Goal: Information Seeking & Learning: Learn about a topic

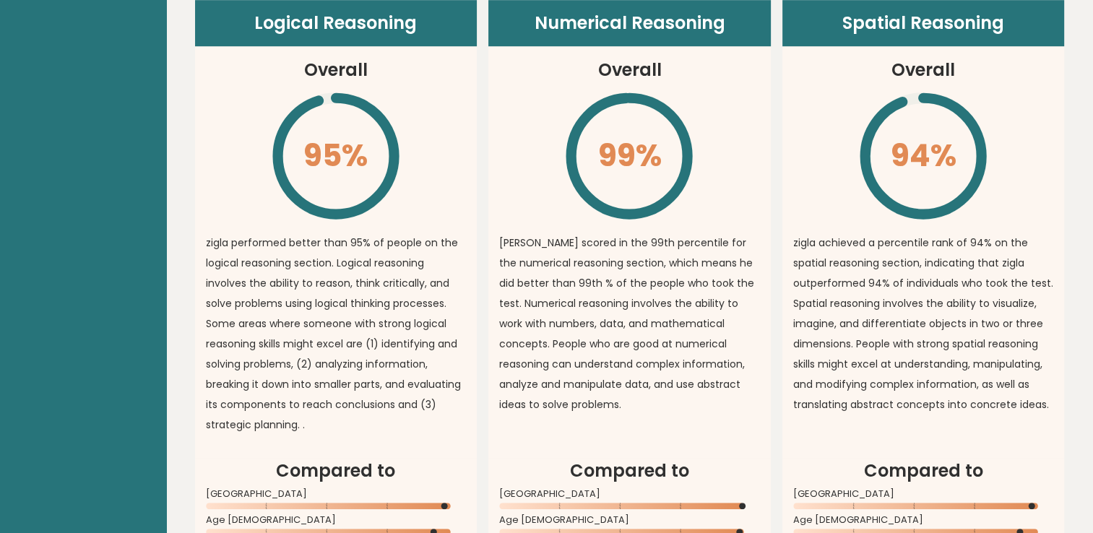
scroll to position [890, 0]
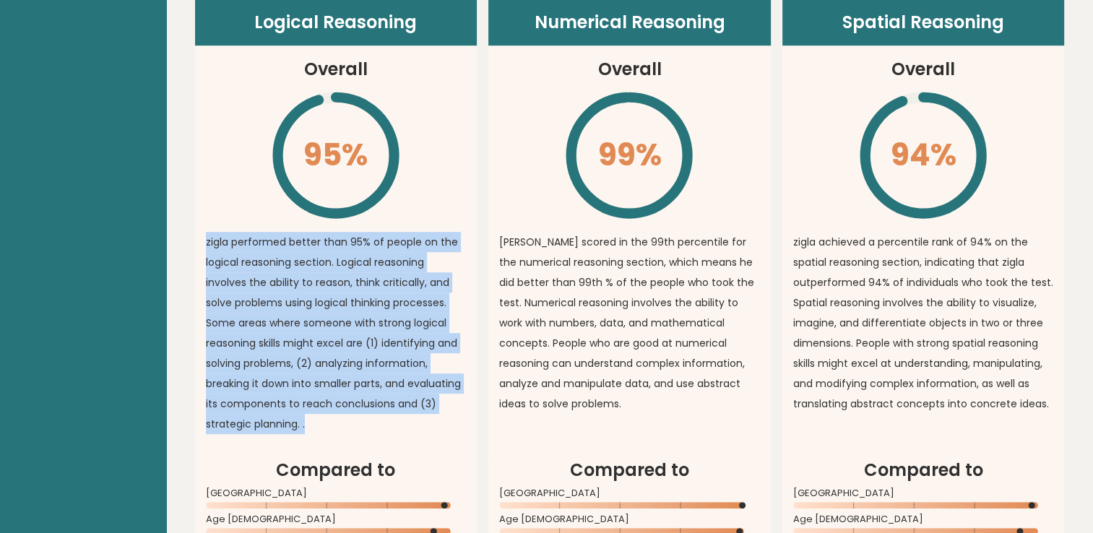
drag, startPoint x: 205, startPoint y: 241, endPoint x: 355, endPoint y: 429, distance: 240.7
click at [355, 429] on p "zigla performed better than 95% of people on the logical reasoning section. Log…" at bounding box center [336, 333] width 261 height 202
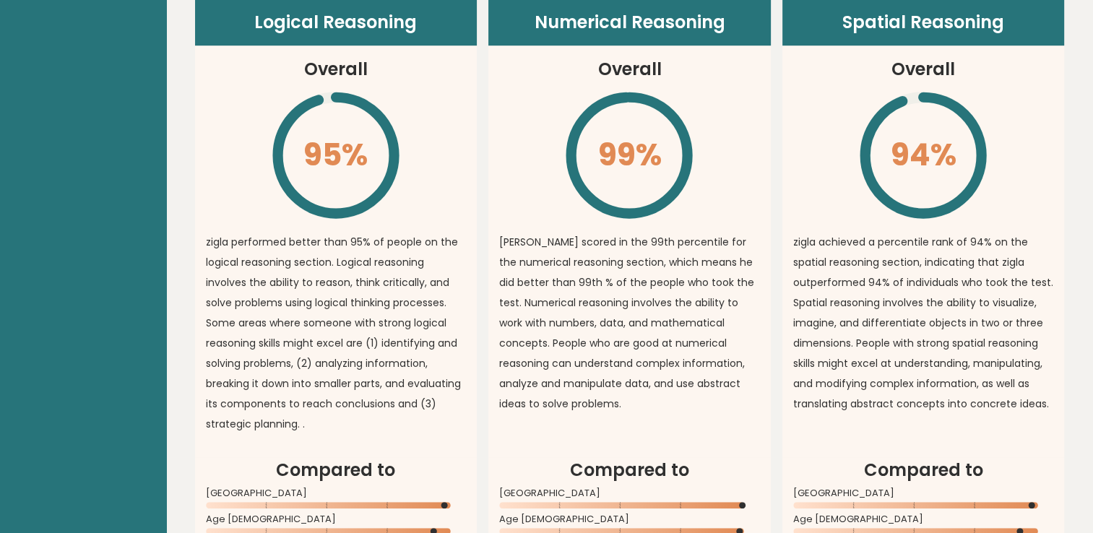
drag, startPoint x: 355, startPoint y: 429, endPoint x: 592, endPoint y: 366, distance: 245.4
click at [592, 366] on p "[PERSON_NAME] scored in the 99th percentile for the numerical reasoning section…" at bounding box center [629, 323] width 261 height 182
click at [504, 243] on p "[PERSON_NAME] scored in the 99th percentile for the numerical reasoning section…" at bounding box center [629, 323] width 261 height 182
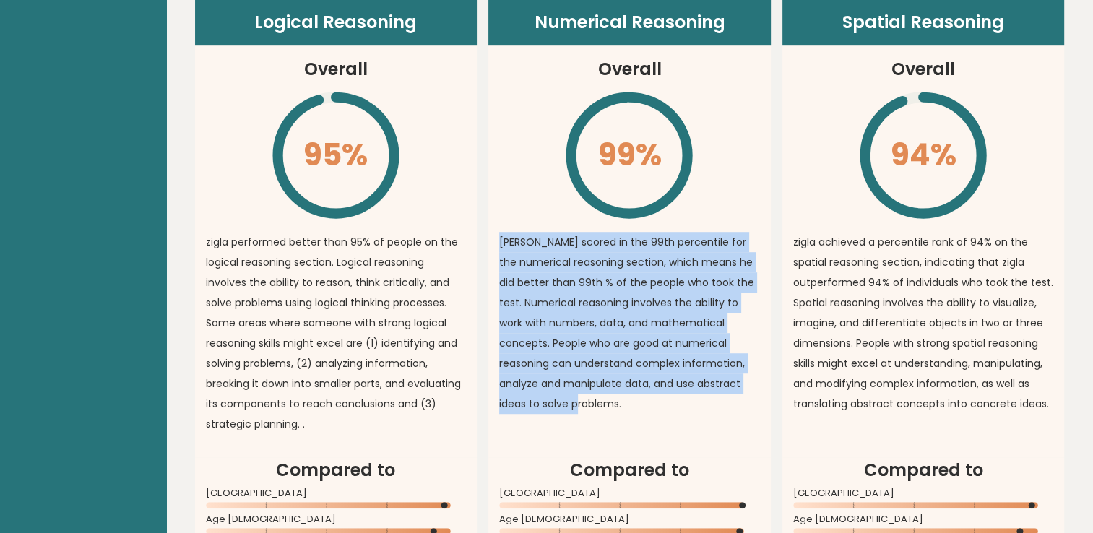
drag, startPoint x: 497, startPoint y: 244, endPoint x: 744, endPoint y: 384, distance: 283.8
click at [744, 384] on article "Numerical Reasoning Overall 99% \ [PERSON_NAME] scored in the 99th percentile f…" at bounding box center [630, 228] width 283 height 458
click at [741, 385] on p "[PERSON_NAME] scored in the 99th percentile for the numerical reasoning section…" at bounding box center [629, 323] width 261 height 182
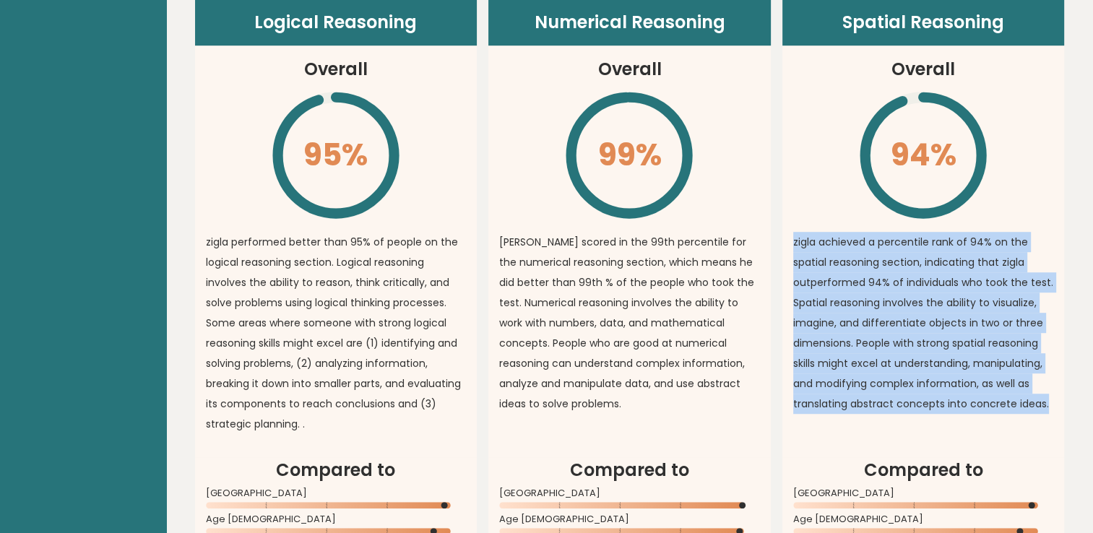
drag, startPoint x: 794, startPoint y: 239, endPoint x: 1052, endPoint y: 400, distance: 304.8
click at [1052, 400] on p "zigla achieved a percentile rank of 94% on the spatial reasoning section, indic…" at bounding box center [924, 323] width 261 height 182
drag, startPoint x: 1052, startPoint y: 400, endPoint x: 1041, endPoint y: 402, distance: 11.7
click at [1041, 402] on p "zigla achieved a percentile rank of 94% on the spatial reasoning section, indic…" at bounding box center [924, 323] width 261 height 182
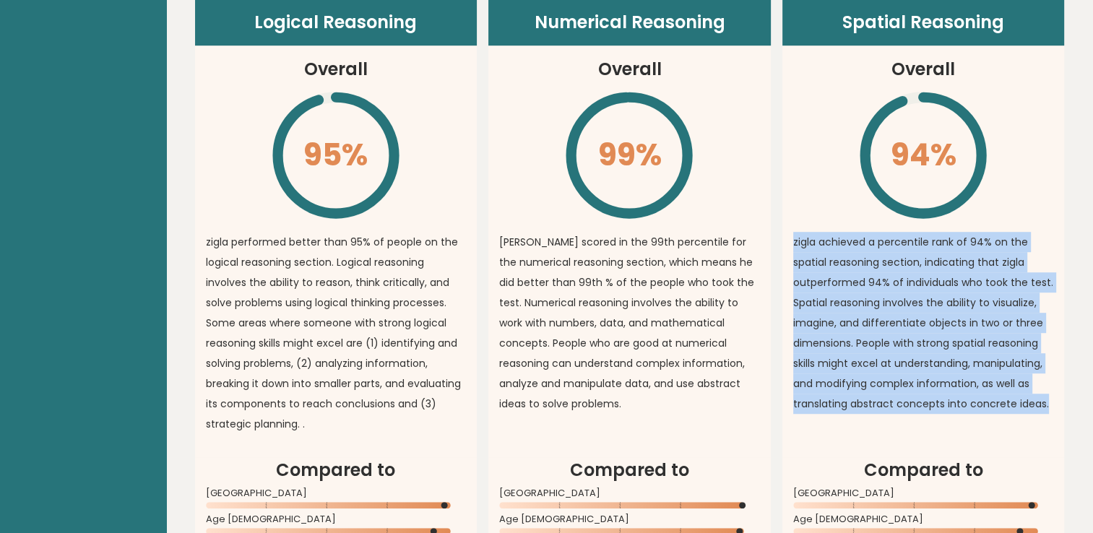
drag, startPoint x: 1046, startPoint y: 403, endPoint x: 784, endPoint y: 247, distance: 304.6
click at [784, 247] on article "Spatial Reasoning Overall 94% \ [PERSON_NAME] achieved a percentile rank of 94%…" at bounding box center [924, 228] width 283 height 458
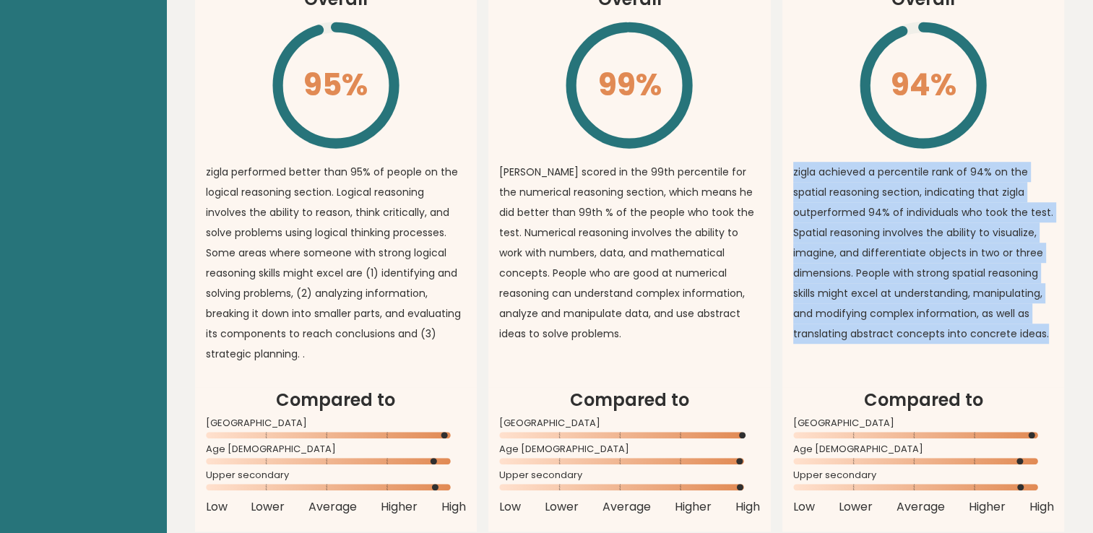
scroll to position [960, 0]
drag, startPoint x: 784, startPoint y: 247, endPoint x: 866, endPoint y: 319, distance: 108.6
click at [866, 319] on p "zigla achieved a percentile rank of 94% on the spatial reasoning section, indic…" at bounding box center [924, 253] width 261 height 182
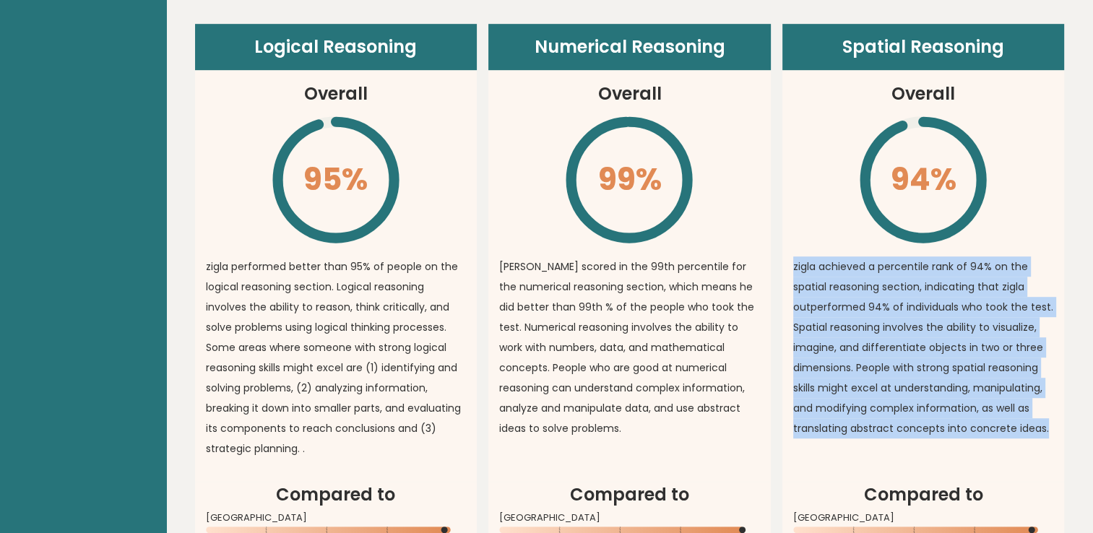
scroll to position [853, 0]
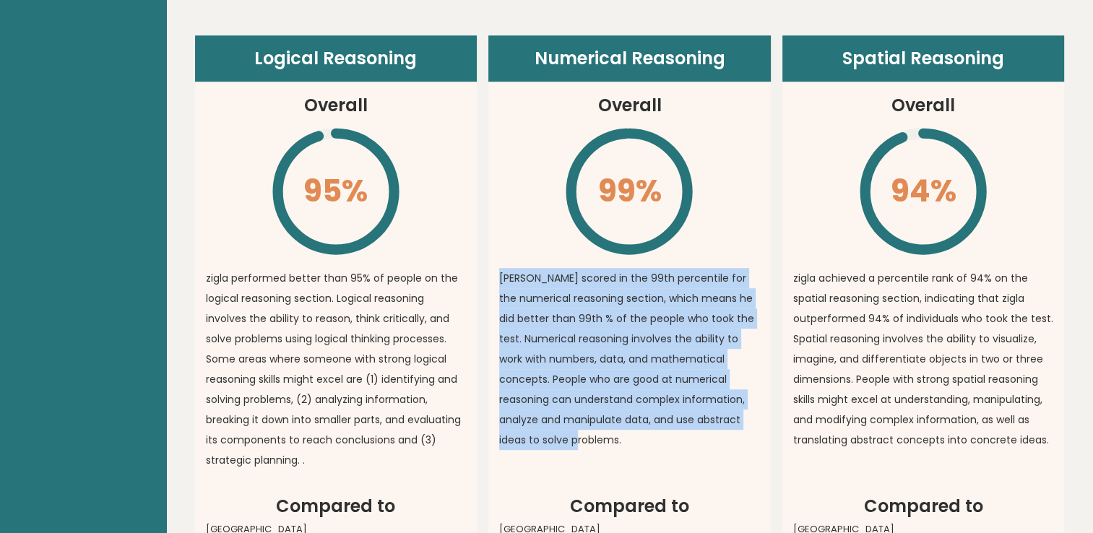
drag, startPoint x: 497, startPoint y: 274, endPoint x: 752, endPoint y: 425, distance: 295.8
click at [752, 425] on article "Numerical Reasoning Overall 99% \ [PERSON_NAME] scored in the 99th percentile f…" at bounding box center [630, 264] width 283 height 458
click at [596, 352] on p "[PERSON_NAME] scored in the 99th percentile for the numerical reasoning section…" at bounding box center [629, 359] width 261 height 182
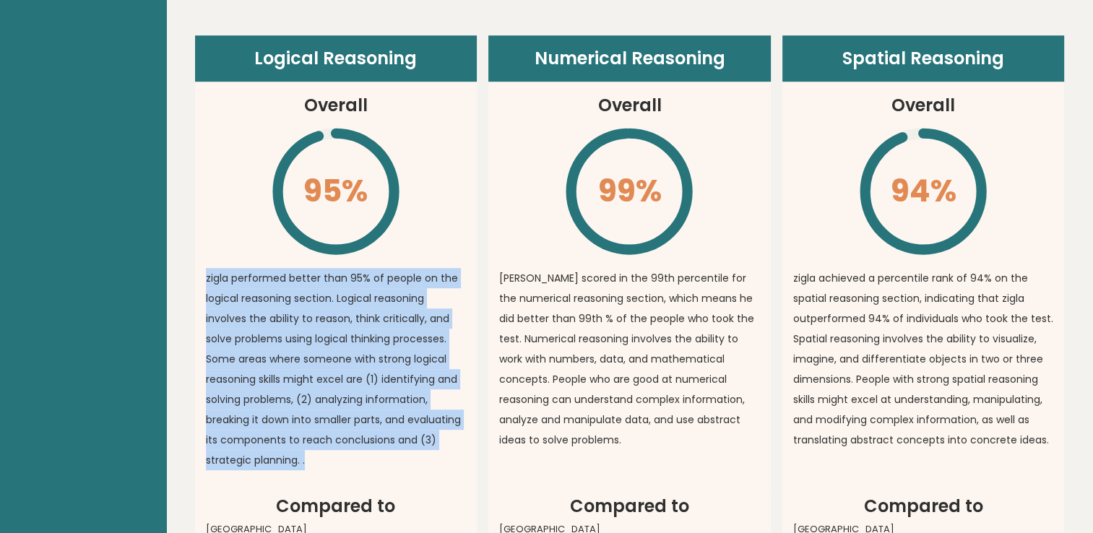
drag, startPoint x: 203, startPoint y: 276, endPoint x: 332, endPoint y: 461, distance: 225.7
click at [332, 461] on article "Logical Reasoning Overall 95% \ zigla performed better than 95% of people on th…" at bounding box center [336, 264] width 283 height 458
drag, startPoint x: 332, startPoint y: 461, endPoint x: 304, endPoint y: 461, distance: 28.9
click at [304, 461] on p "zigla performed better than 95% of people on the logical reasoning section. Log…" at bounding box center [336, 369] width 261 height 202
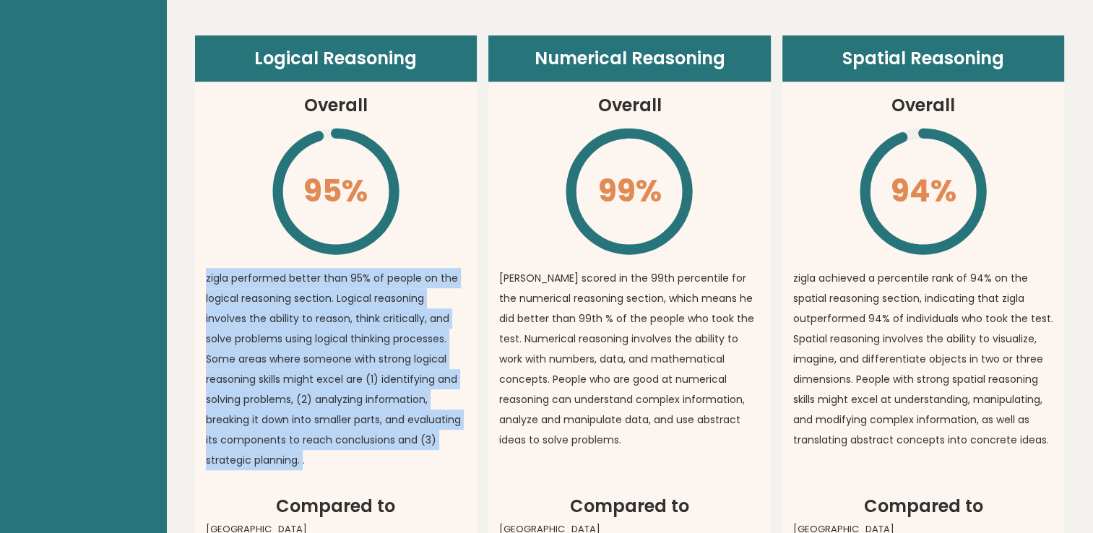
drag, startPoint x: 304, startPoint y: 461, endPoint x: 197, endPoint y: 285, distance: 205.9
click at [197, 285] on article "Logical Reasoning Overall 95% \ zigla performed better than 95% of people on th…" at bounding box center [336, 264] width 283 height 458
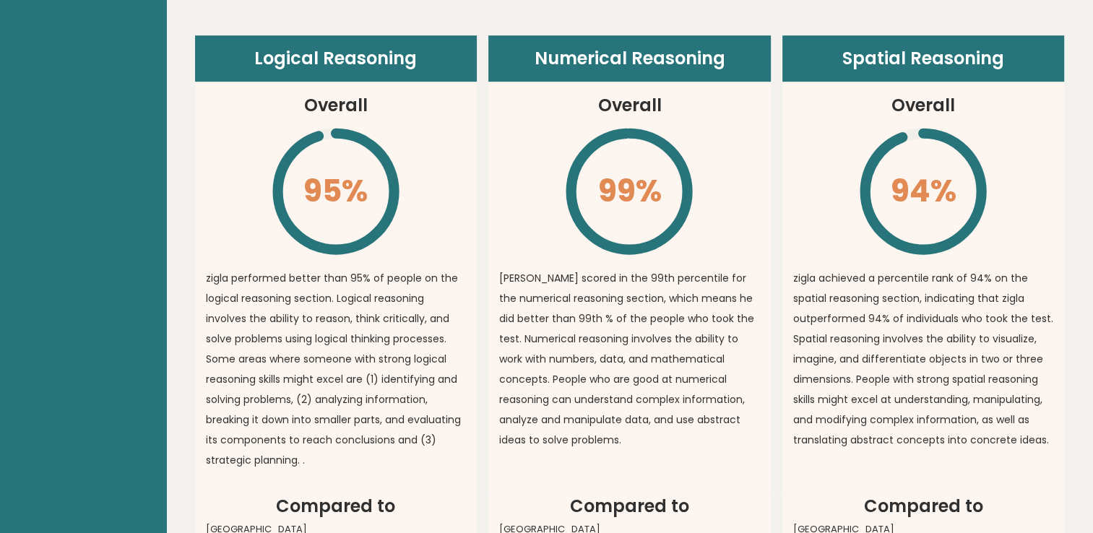
click at [604, 310] on p "[PERSON_NAME] scored in the 99th percentile for the numerical reasoning section…" at bounding box center [629, 359] width 261 height 182
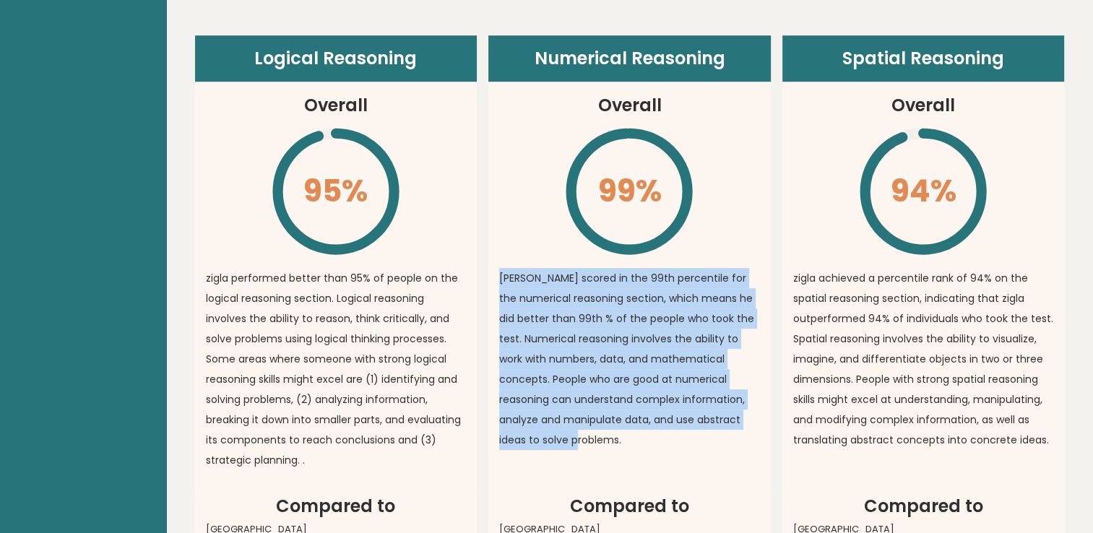
drag, startPoint x: 499, startPoint y: 282, endPoint x: 763, endPoint y: 411, distance: 293.8
click at [763, 411] on article "Numerical Reasoning Overall 99% \ [PERSON_NAME] scored in the 99th percentile f…" at bounding box center [630, 264] width 283 height 458
